Goal: Transaction & Acquisition: Purchase product/service

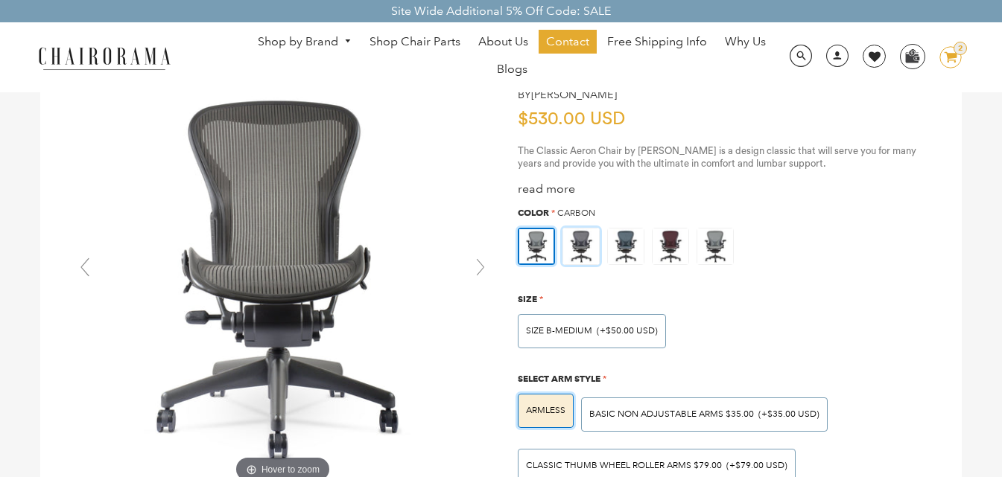
click at [587, 247] on img at bounding box center [581, 247] width 36 height 36
click at [0, 0] on input "radio" at bounding box center [0, 0] width 0 height 0
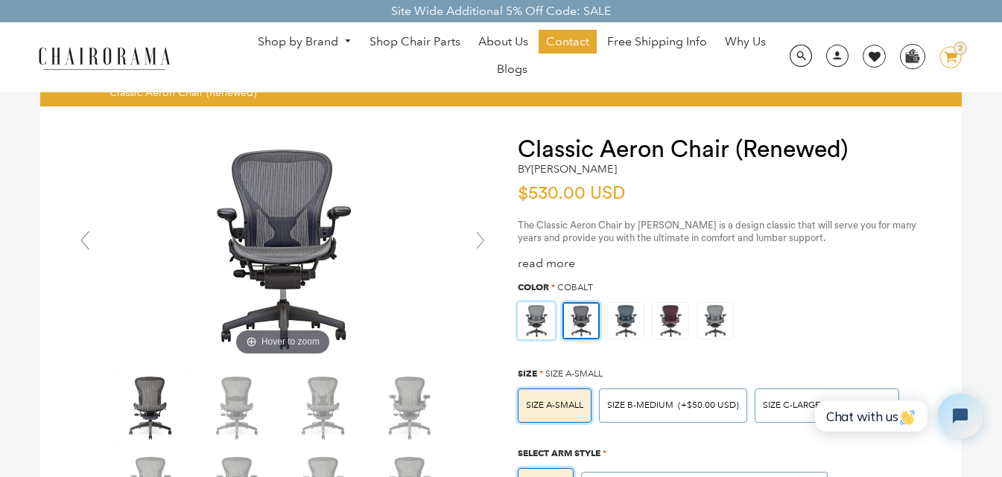
click at [530, 322] on img at bounding box center [536, 321] width 36 height 36
click at [0, 0] on input "radio" at bounding box center [0, 0] width 0 height 0
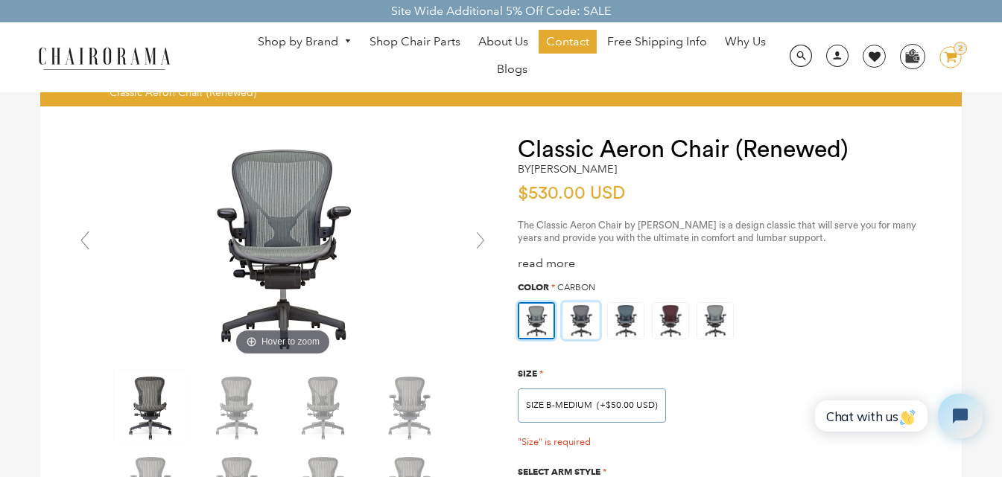
click at [582, 321] on img at bounding box center [581, 321] width 36 height 36
click at [0, 0] on input "radio" at bounding box center [0, 0] width 0 height 0
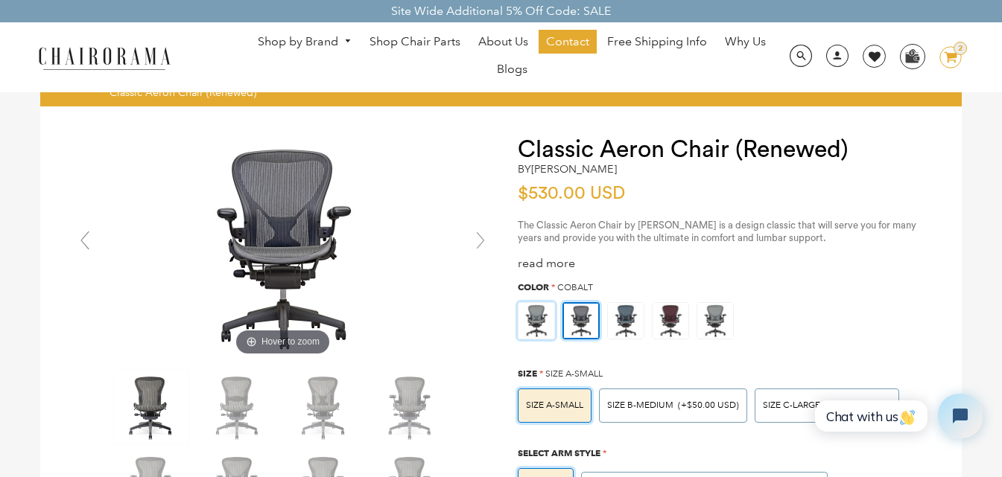
click at [547, 315] on img at bounding box center [536, 321] width 36 height 36
click at [0, 0] on input "radio" at bounding box center [0, 0] width 0 height 0
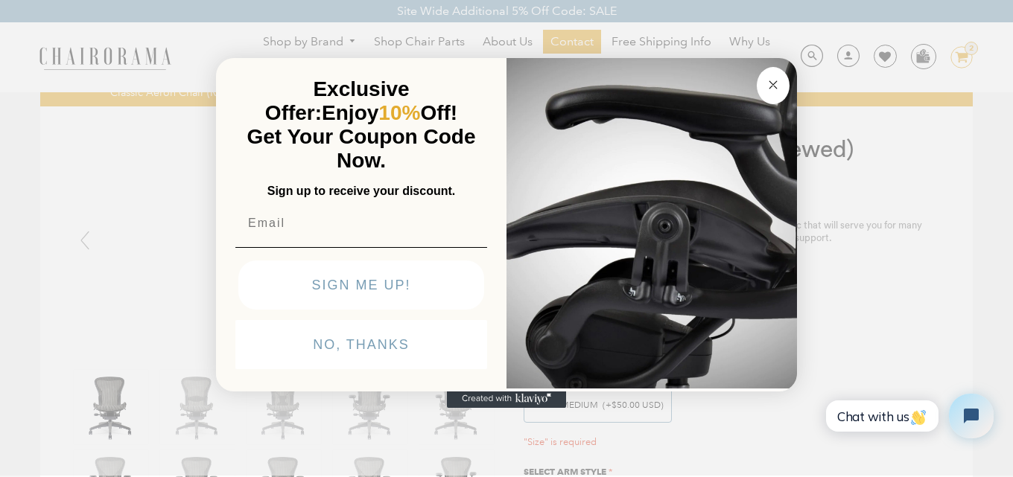
click at [766, 89] on circle "Close dialog" at bounding box center [773, 84] width 17 height 17
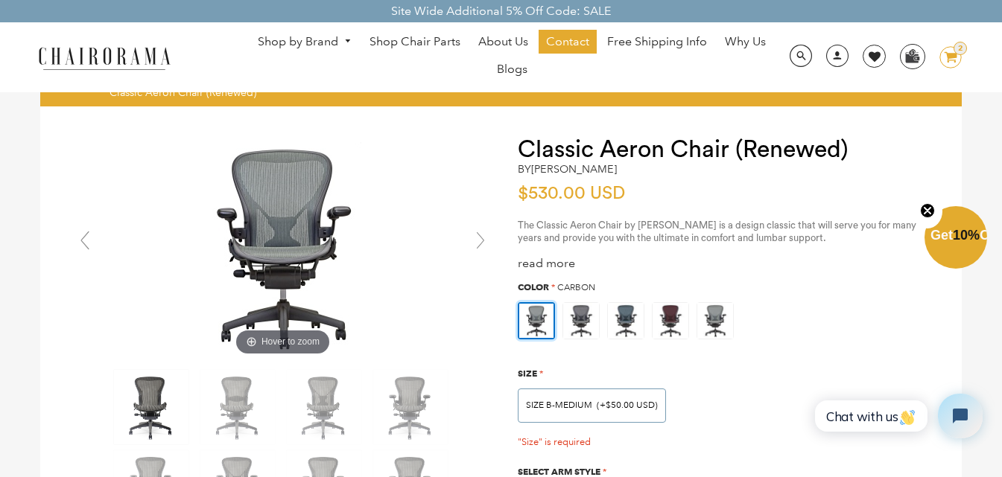
click at [663, 148] on h1 "Classic Aeron Chair (Renewed)" at bounding box center [725, 149] width 414 height 27
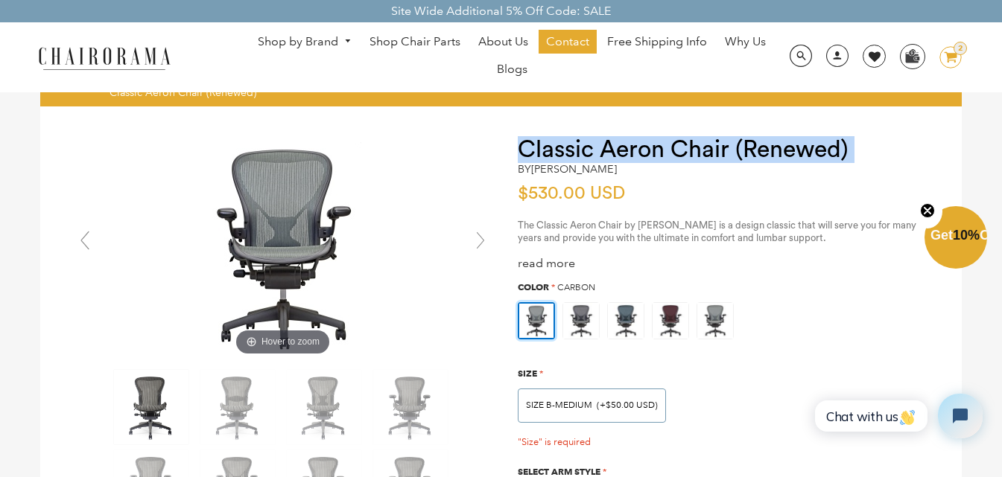
click at [663, 148] on h1 "Classic Aeron Chair (Renewed)" at bounding box center [725, 149] width 414 height 27
click at [648, 144] on h1 "Classic Aeron Chair (Renewed)" at bounding box center [725, 149] width 414 height 27
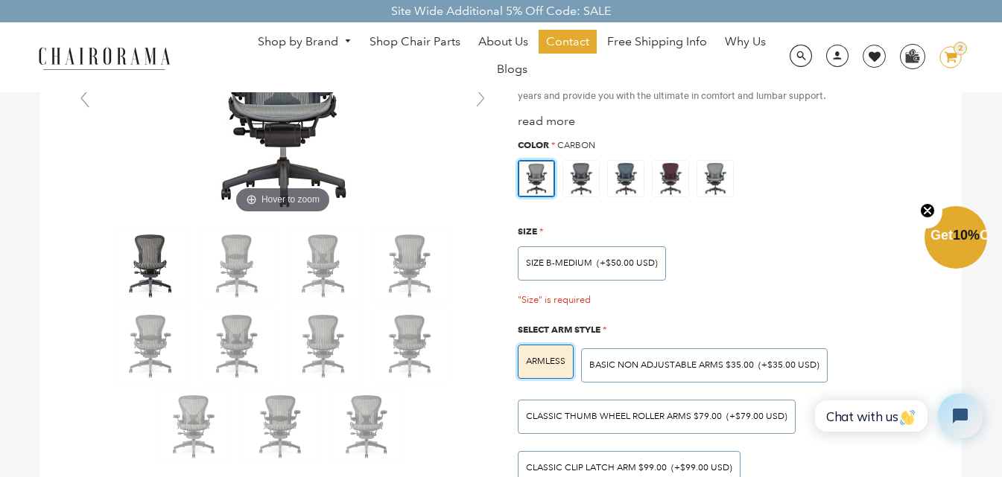
scroll to position [149, 0]
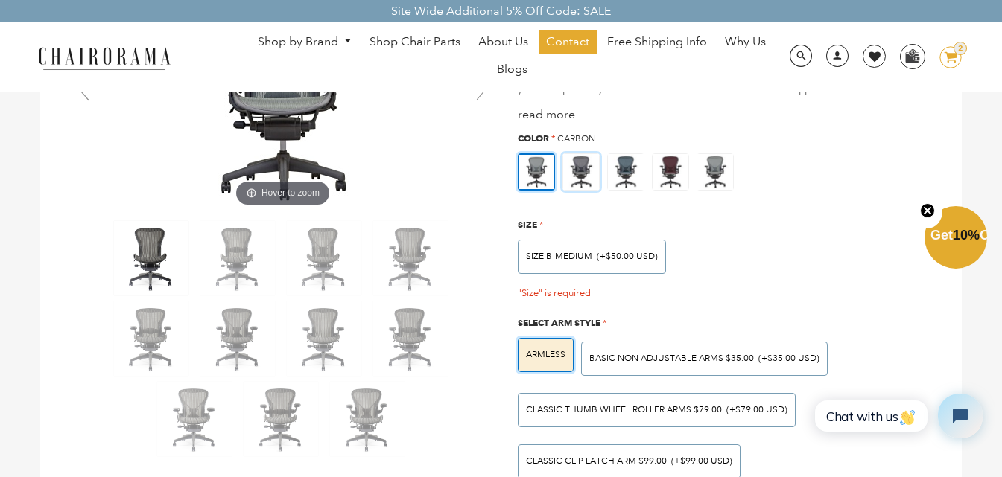
click at [579, 169] on img at bounding box center [581, 172] width 36 height 36
click at [0, 0] on input "radio" at bounding box center [0, 0] width 0 height 0
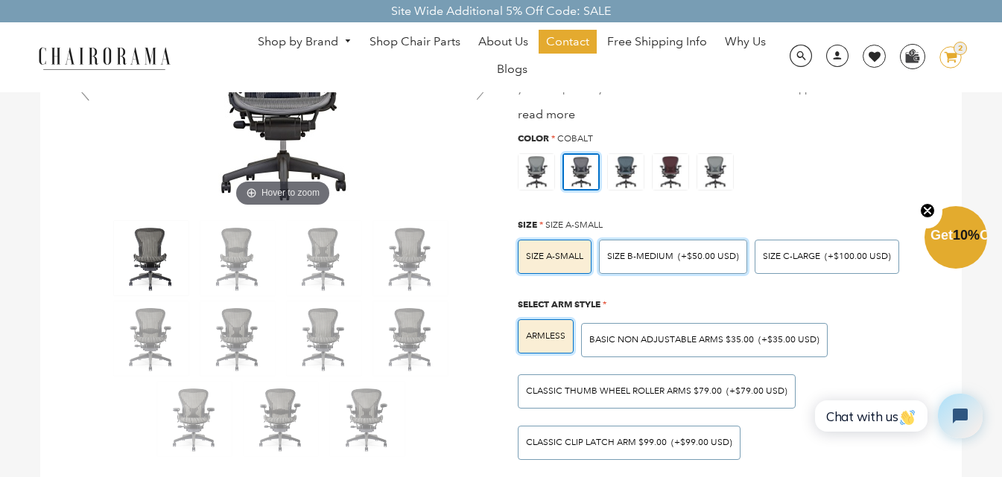
click at [661, 257] on span "SIZE B-MEDIUM" at bounding box center [640, 256] width 66 height 11
click at [0, 0] on input "SIZE B-MEDIUM (+$50.00 USD)" at bounding box center [0, 0] width 0 height 0
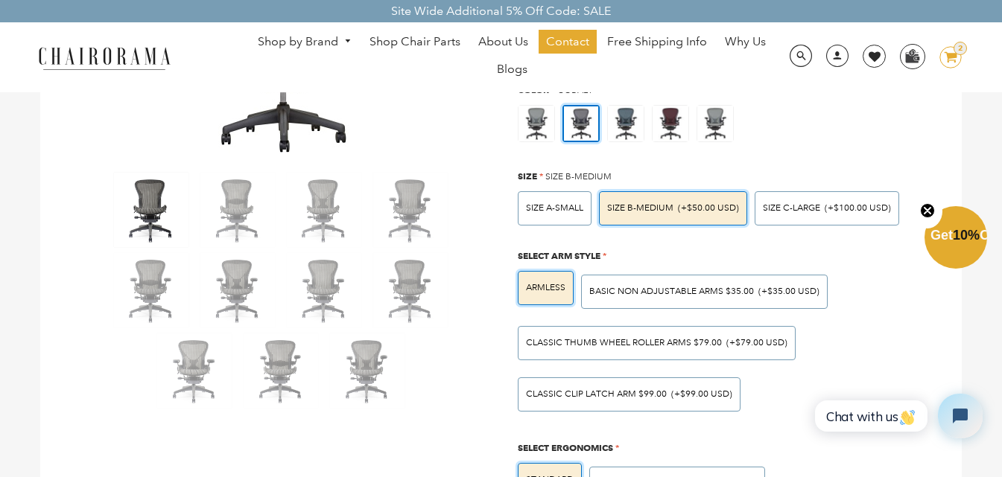
scroll to position [223, 0]
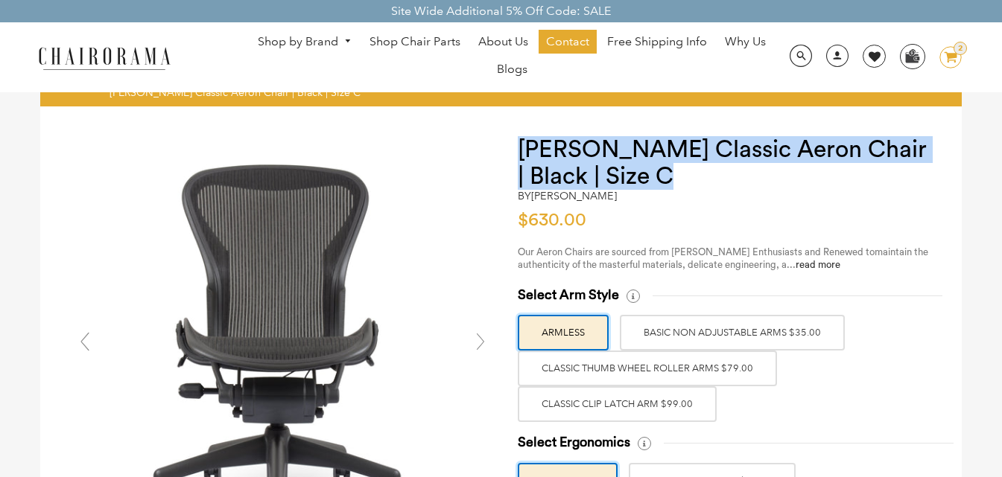
drag, startPoint x: 684, startPoint y: 182, endPoint x: 505, endPoint y: 132, distance: 185.6
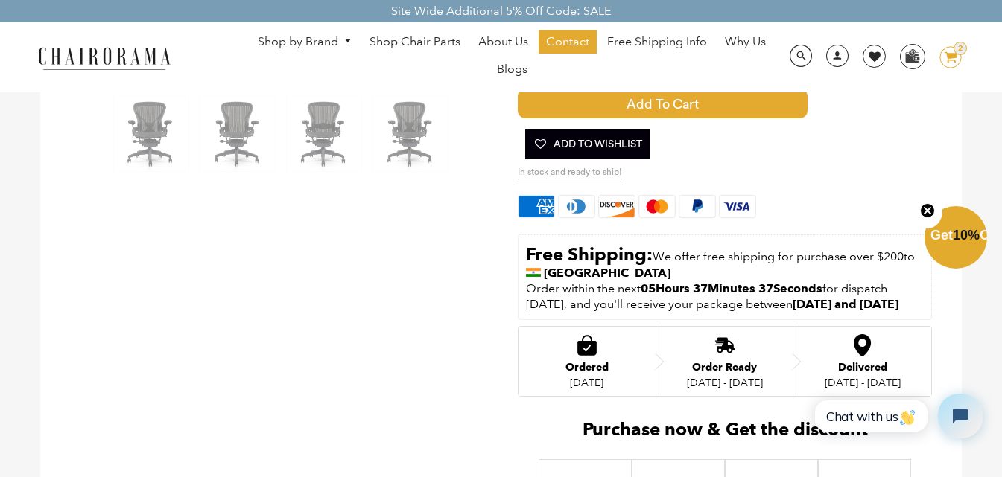
scroll to position [670, 0]
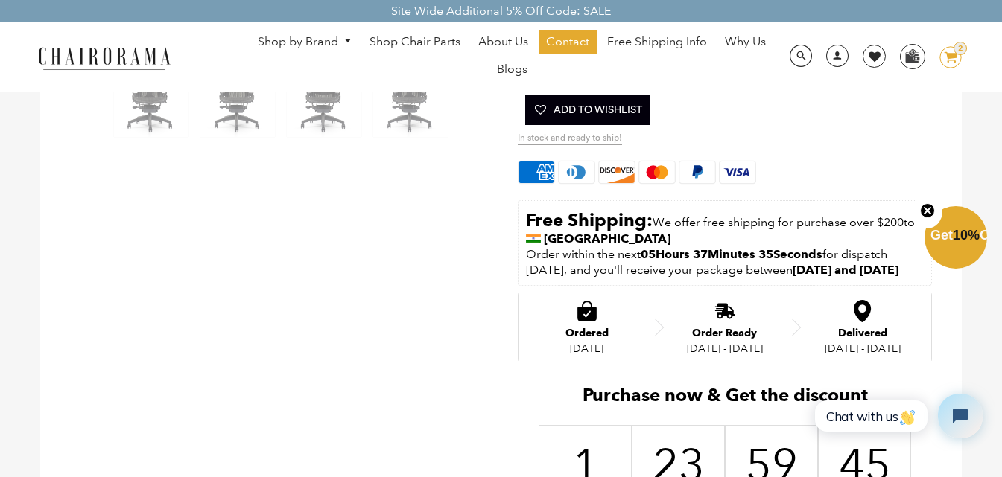
click at [918, 210] on button "Close teaser" at bounding box center [927, 211] width 30 height 34
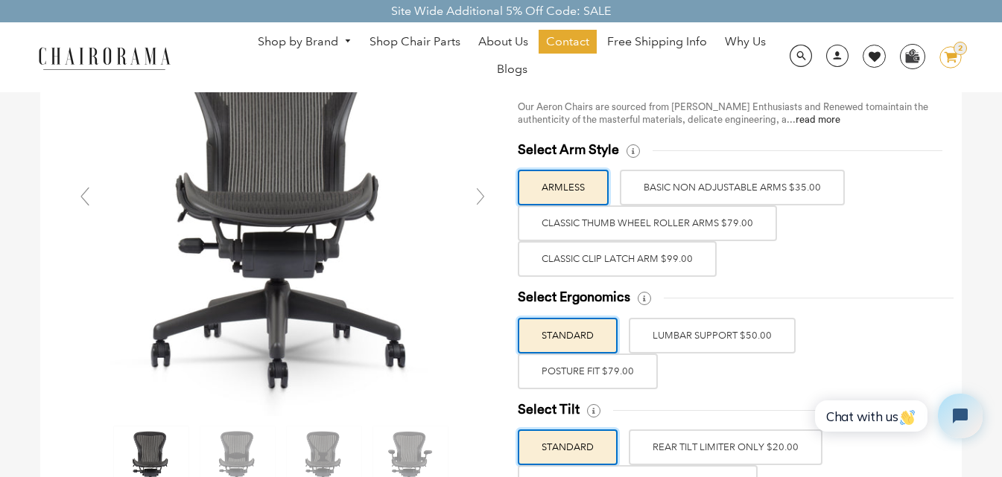
scroll to position [149, 0]
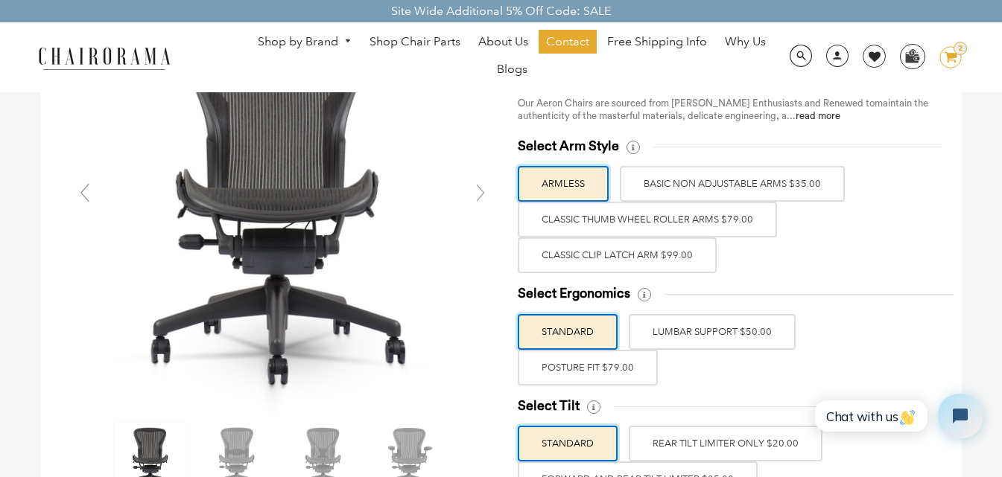
click at [724, 197] on label "BASIC NON ADJUSTABLE ARMS $35.00" at bounding box center [732, 184] width 225 height 36
click at [0, 0] on input "BASIC NON ADJUSTABLE ARMS $35.00" at bounding box center [0, 0] width 0 height 0
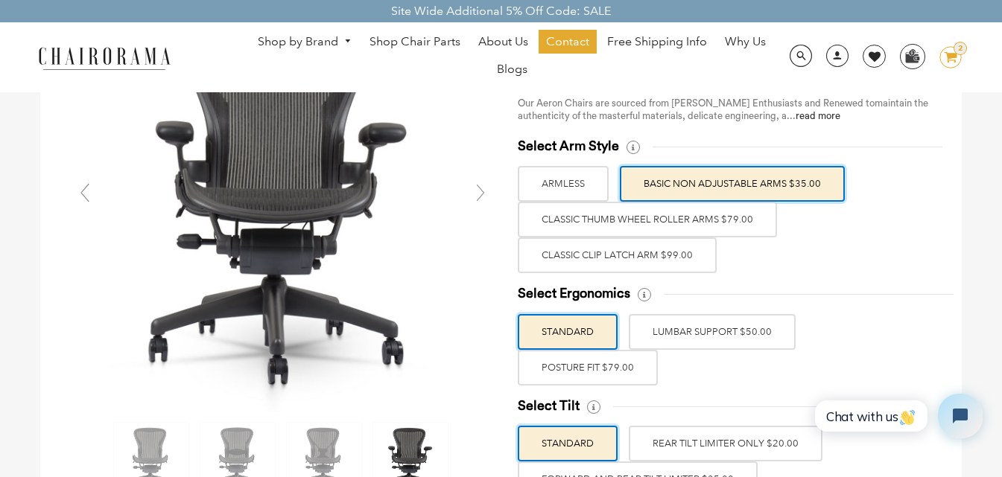
click at [707, 325] on label "LUMBAR SUPPORT $50.00" at bounding box center [712, 332] width 167 height 36
click at [0, 0] on input "LUMBAR SUPPORT $50.00" at bounding box center [0, 0] width 0 height 0
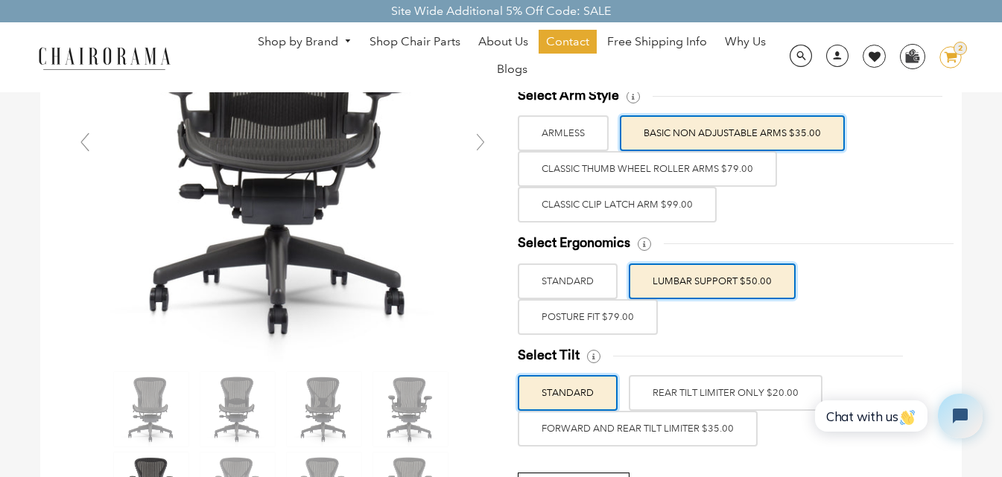
scroll to position [223, 0]
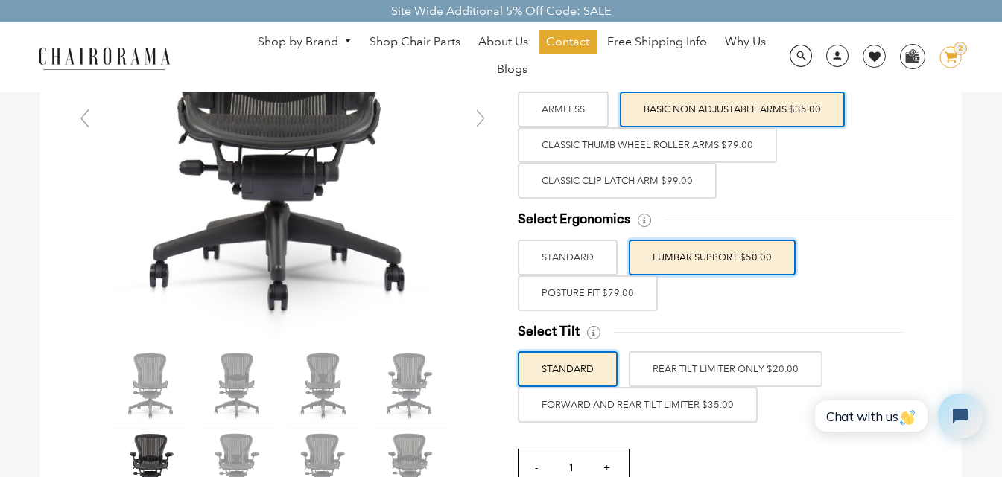
click at [600, 291] on label "POSTURE FIT $79.00" at bounding box center [588, 294] width 140 height 36
click at [0, 0] on input "POSTURE FIT $79.00" at bounding box center [0, 0] width 0 height 0
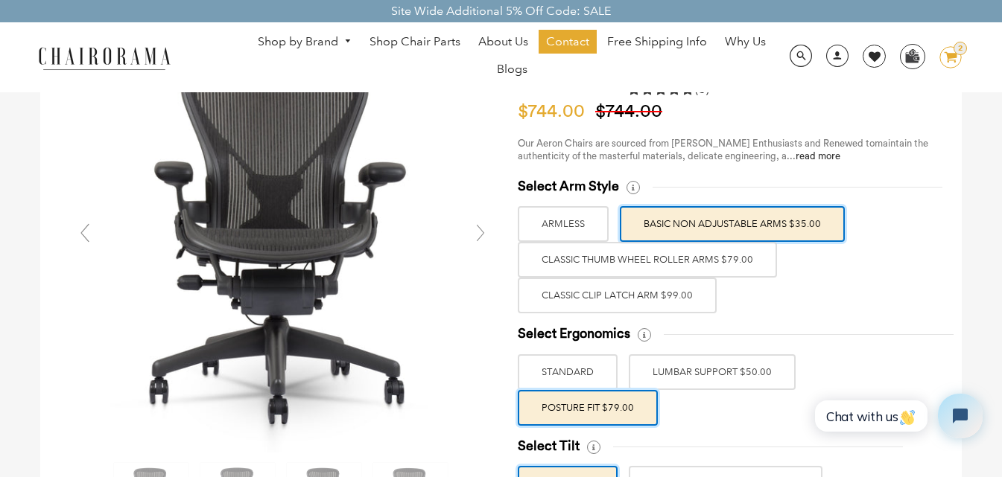
scroll to position [0, 0]
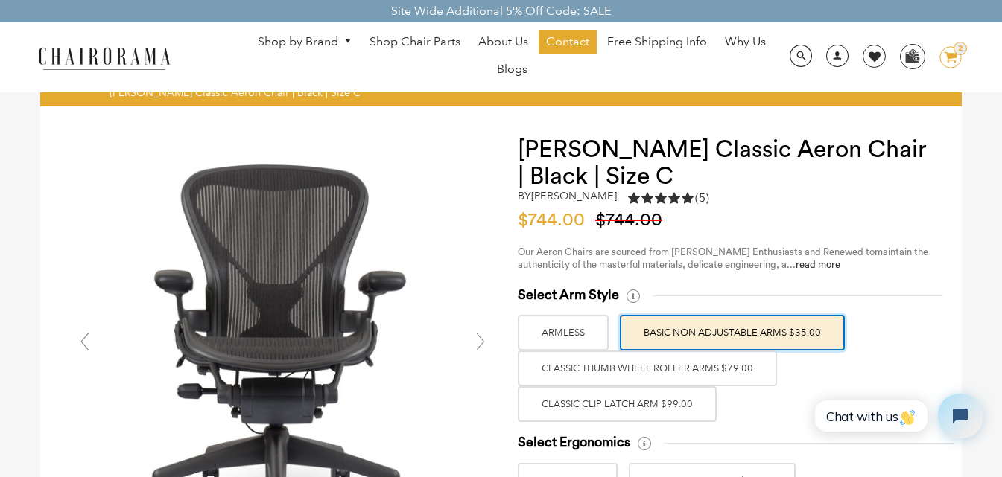
click at [583, 331] on label "ARMLESS" at bounding box center [563, 333] width 91 height 36
click at [0, 0] on input "ARMLESS" at bounding box center [0, 0] width 0 height 0
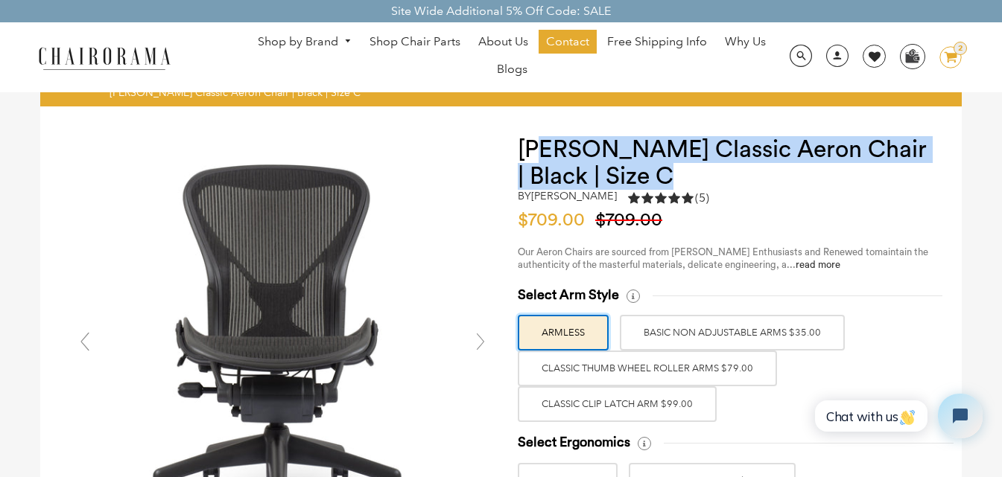
drag, startPoint x: 701, startPoint y: 184, endPoint x: 552, endPoint y: 154, distance: 151.9
click at [552, 154] on h1 "Herman Miller Classic Aeron Chair | Black | Size C" at bounding box center [725, 163] width 414 height 54
drag, startPoint x: 658, startPoint y: 172, endPoint x: 511, endPoint y: 144, distance: 149.4
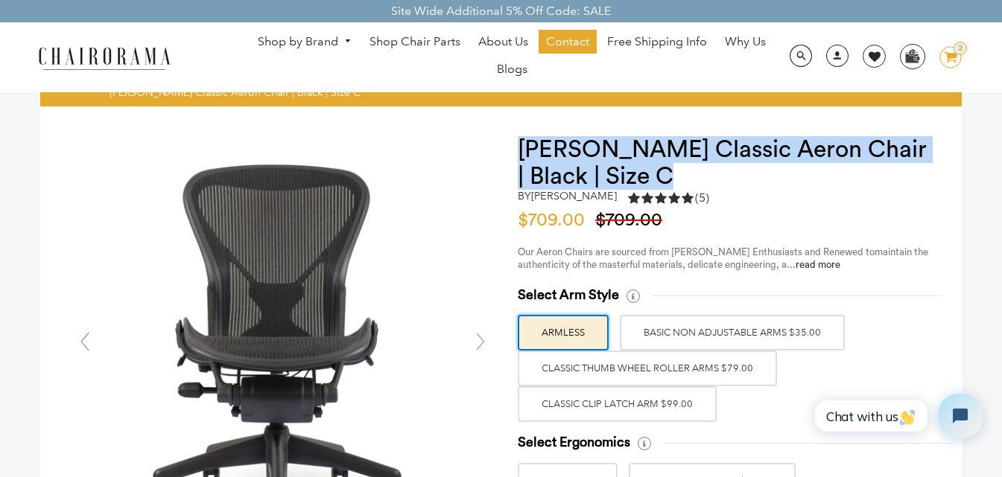
click at [534, 158] on h1 "Herman Miller Classic Aeron Chair | Black | Size C" at bounding box center [725, 163] width 414 height 54
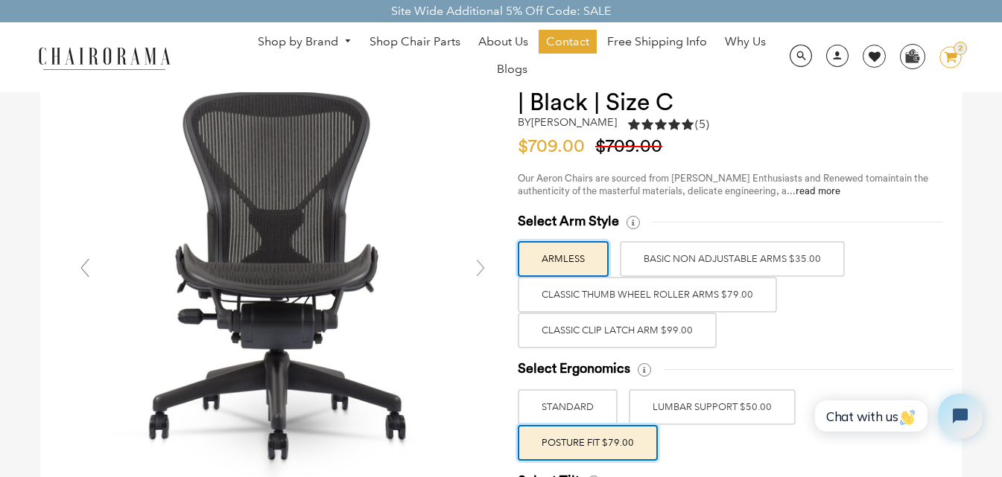
scroll to position [74, 0]
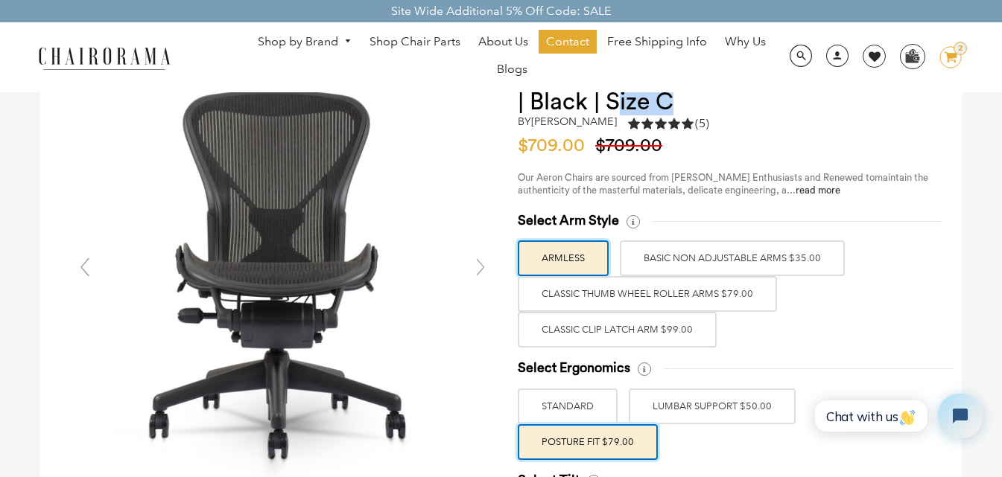
drag, startPoint x: 682, startPoint y: 113, endPoint x: 610, endPoint y: 107, distance: 72.5
click at [610, 107] on h1 "Herman Miller Classic Aeron Chair | Black | Size C" at bounding box center [725, 89] width 414 height 54
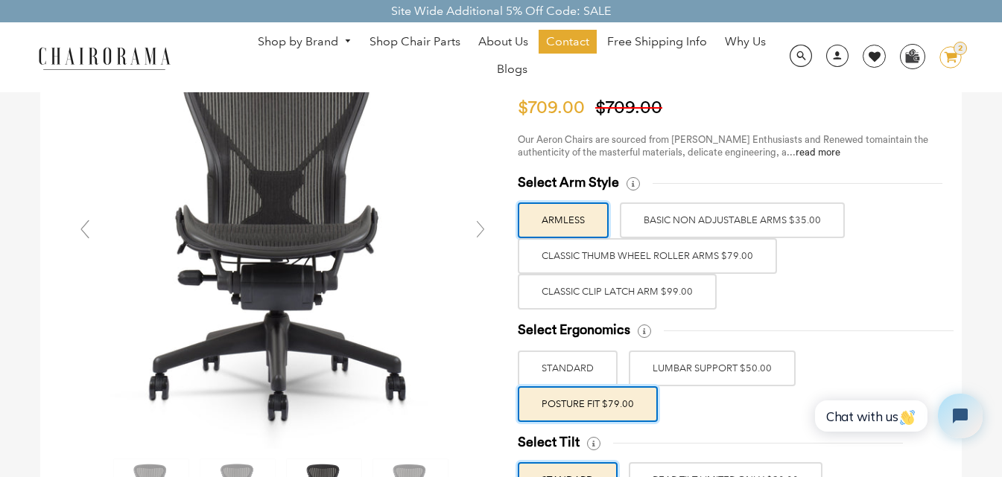
scroll to position [0, 0]
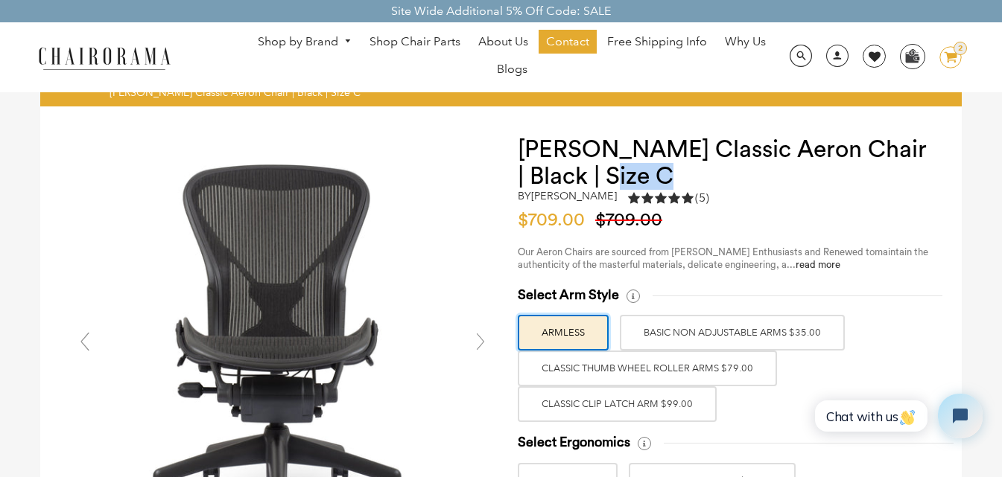
click at [634, 171] on h1 "Herman Miller Classic Aeron Chair | Black | Size C" at bounding box center [725, 163] width 414 height 54
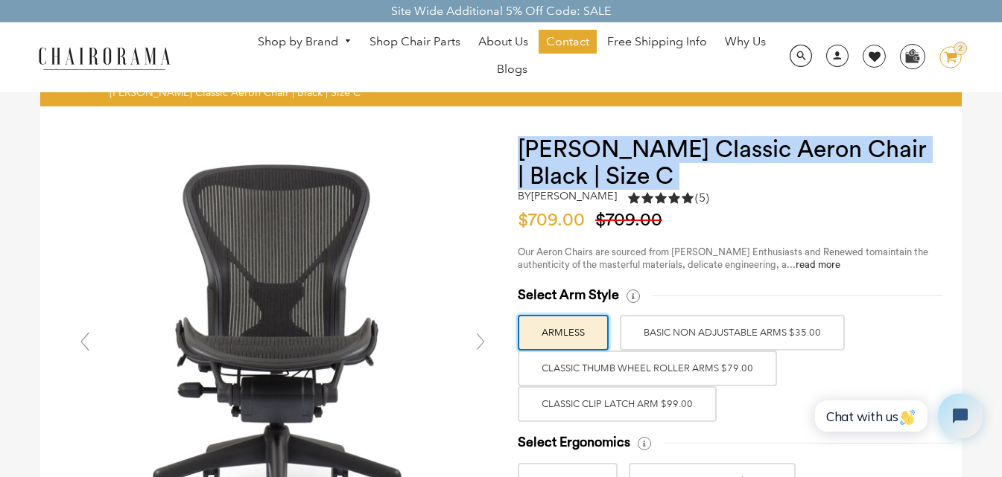
click at [634, 171] on h1 "Herman Miller Classic Aeron Chair | Black | Size C" at bounding box center [725, 163] width 414 height 54
drag, startPoint x: 684, startPoint y: 172, endPoint x: 525, endPoint y: 151, distance: 160.7
click at [525, 151] on h1 "Herman Miller Classic Aeron Chair | Black | Size C" at bounding box center [725, 163] width 414 height 54
click at [629, 161] on h1 "Herman Miller Classic Aeron Chair | Black | Size C" at bounding box center [725, 163] width 414 height 54
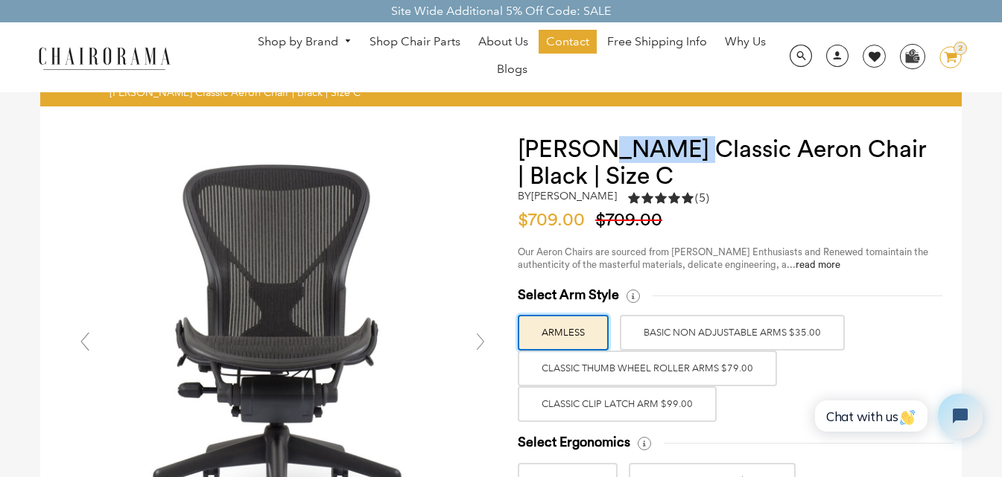
click at [629, 161] on h1 "Herman Miller Classic Aeron Chair | Black | Size C" at bounding box center [725, 163] width 414 height 54
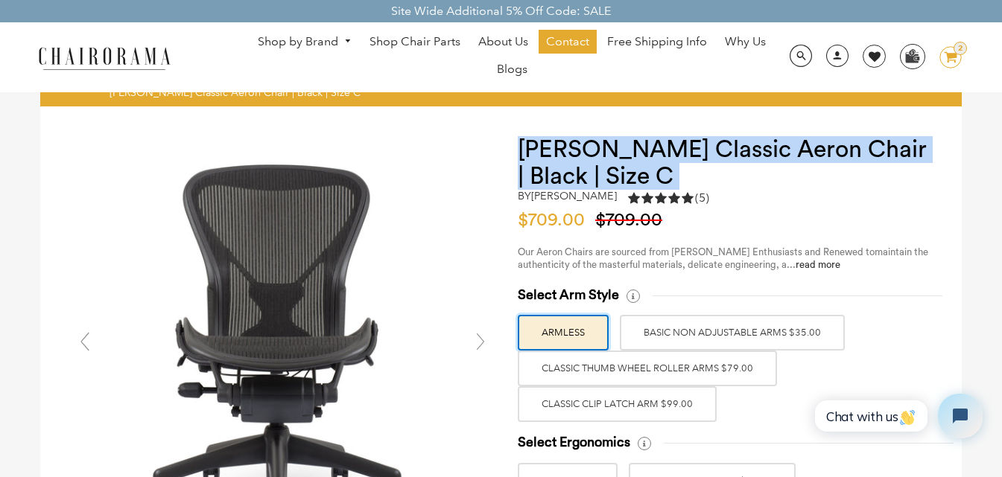
click at [629, 161] on h1 "Herman Miller Classic Aeron Chair | Black | Size C" at bounding box center [725, 163] width 414 height 54
click at [646, 169] on h1 "Herman Miller Classic Aeron Chair | Black | Size C" at bounding box center [725, 163] width 414 height 54
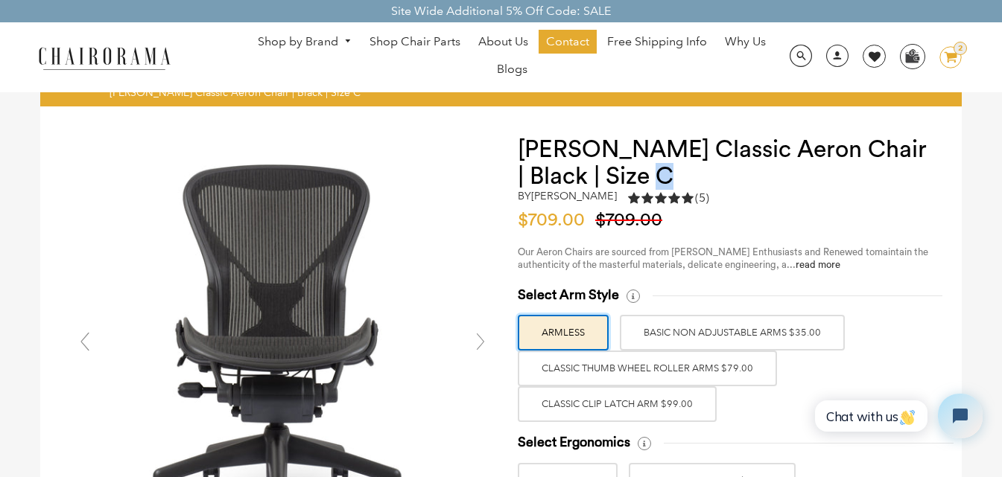
click at [646, 169] on h1 "Herman Miller Classic Aeron Chair | Black | Size C" at bounding box center [725, 163] width 414 height 54
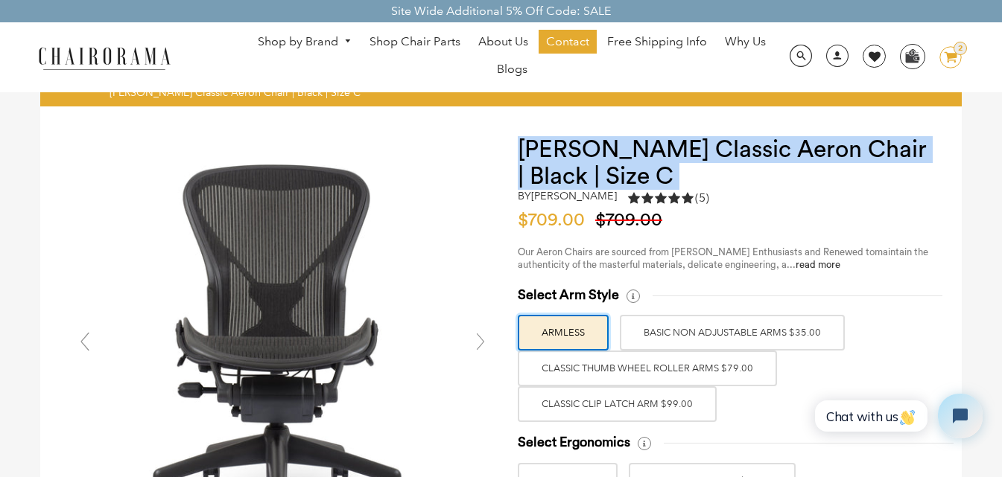
click at [646, 169] on h1 "Herman Miller Classic Aeron Chair | Black | Size C" at bounding box center [725, 163] width 414 height 54
click at [694, 162] on h1 "Herman Miller Classic Aeron Chair | Black | Size C" at bounding box center [725, 163] width 414 height 54
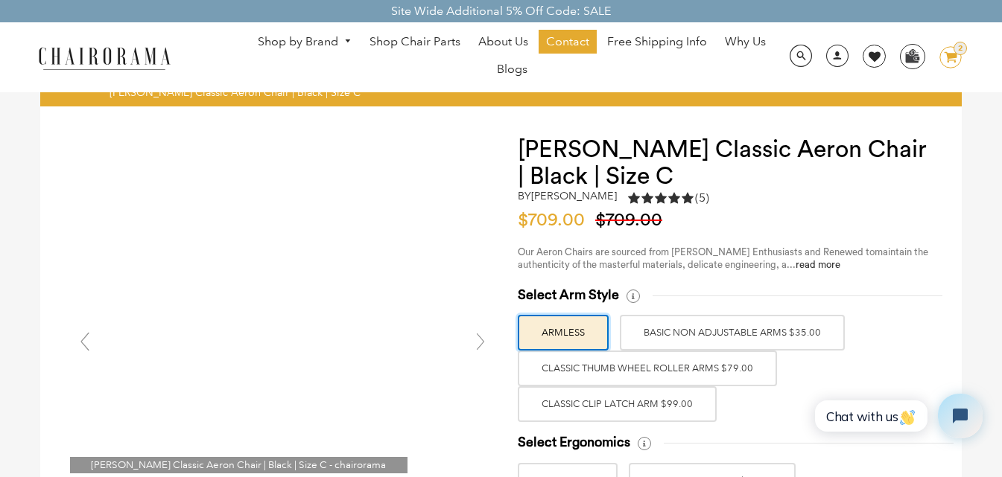
drag, startPoint x: 83, startPoint y: 253, endPoint x: -28, endPoint y: 258, distance: 111.8
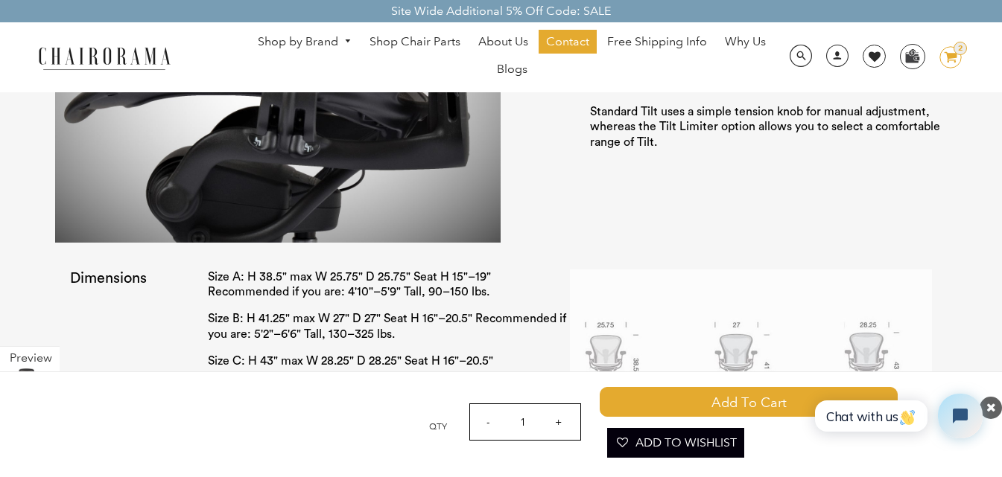
scroll to position [2456, 0]
